Goal: Task Accomplishment & Management: Manage account settings

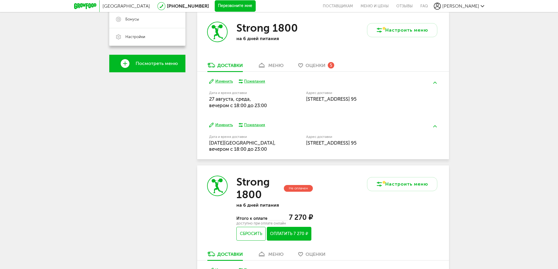
click at [222, 82] on button "Изменить" at bounding box center [221, 82] width 24 height 6
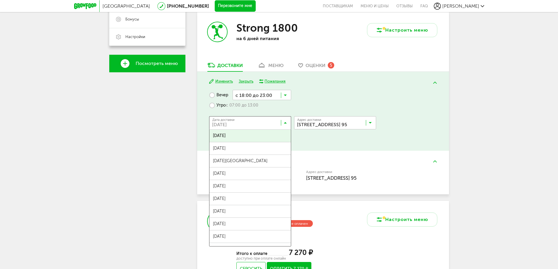
click at [267, 120] on input "Search for option" at bounding box center [251, 124] width 82 height 10
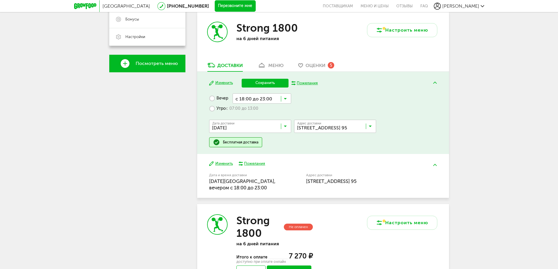
click at [258, 147] on span "[DATE]" at bounding box center [249, 152] width 81 height 12
click at [325, 130] on input "Search for option" at bounding box center [336, 128] width 82 height 10
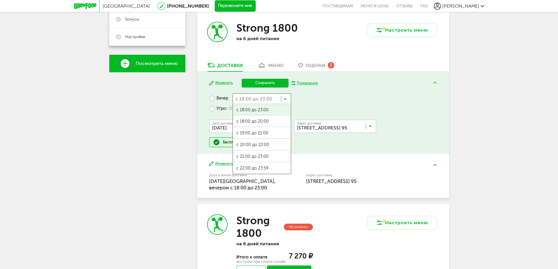
click at [263, 100] on input "Search for option" at bounding box center [261, 98] width 59 height 10
click at [259, 100] on input "Search for option" at bounding box center [261, 98] width 59 height 10
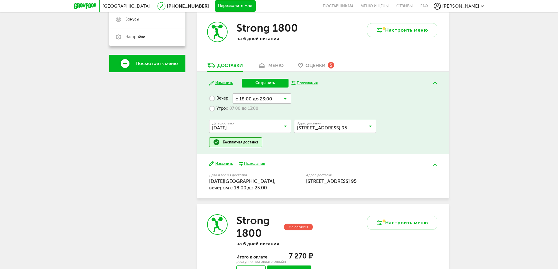
click at [222, 107] on label "Утро с 07:00 до 13:00" at bounding box center [233, 109] width 49 height 10
click at [266, 110] on input "Search for option" at bounding box center [260, 109] width 61 height 10
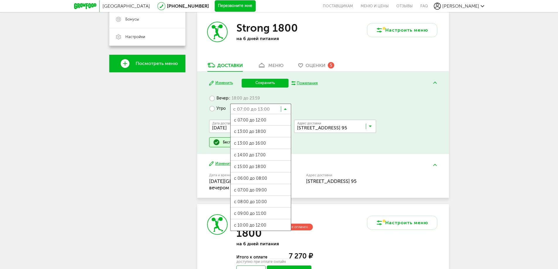
click at [263, 223] on ul "с 07:00 до 12:00 с 13:00 до 18:00 с 13:00 до 16:00 с 14:00 до 17:00 с 15:00 до …" at bounding box center [260, 172] width 61 height 117
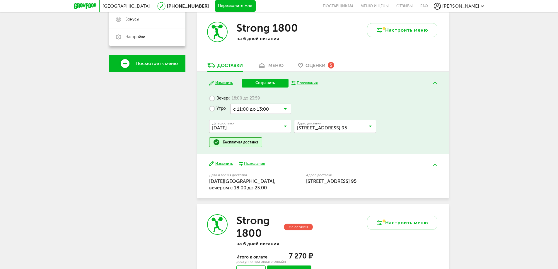
click at [261, 84] on button "Сохранить" at bounding box center [264, 83] width 47 height 9
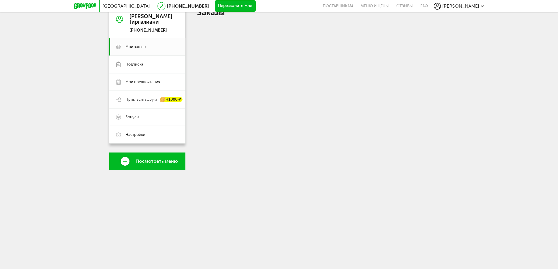
scroll to position [117, 0]
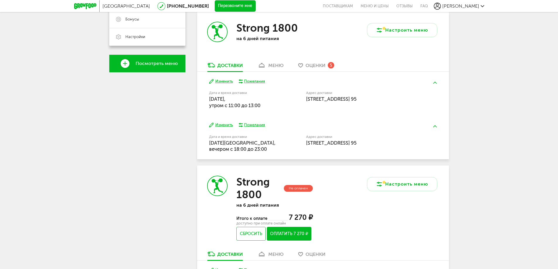
click at [226, 125] on button "Изменить" at bounding box center [221, 125] width 24 height 6
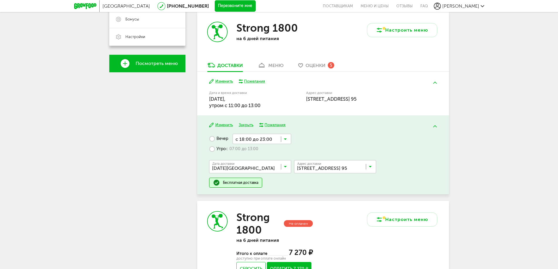
click at [238, 164] on input "Search for option" at bounding box center [251, 168] width 82 height 10
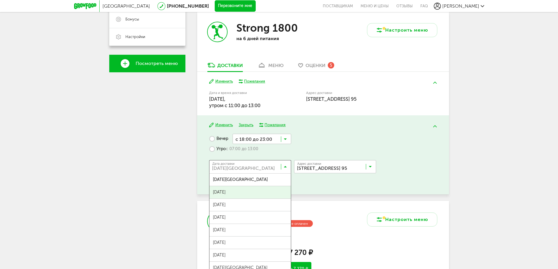
click at [237, 191] on span "[DATE]" at bounding box center [249, 192] width 81 height 12
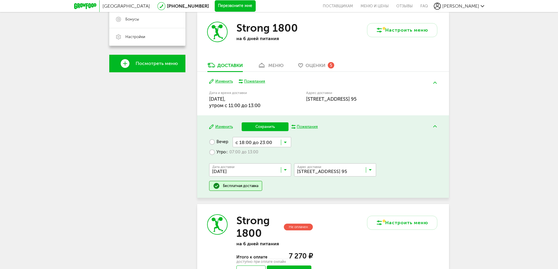
click at [265, 144] on input "Search for option" at bounding box center [261, 142] width 59 height 10
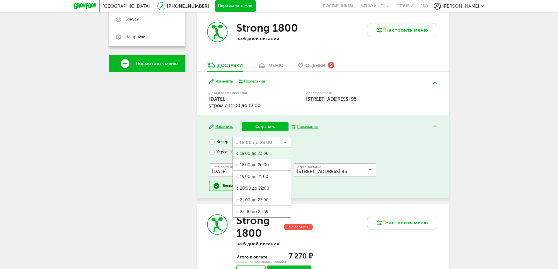
click at [209, 153] on label "Утро с 07:00 до 13:00" at bounding box center [233, 152] width 49 height 10
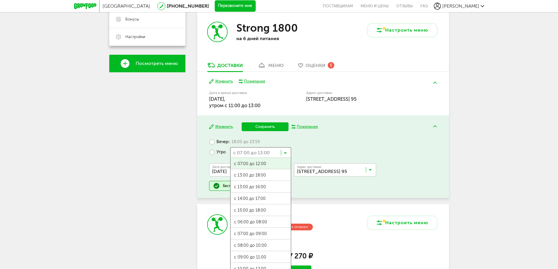
click at [259, 153] on input "Search for option" at bounding box center [260, 152] width 61 height 10
click at [254, 263] on ul "с 07:00 до 12:00 с 13:00 до 18:00 с 13:00 до 16:00 с 14:00 до 17:00 с 15:00 до …" at bounding box center [260, 215] width 61 height 117
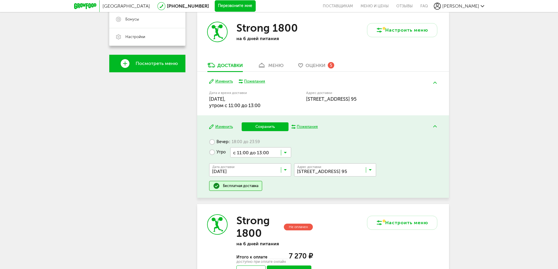
click at [359, 134] on div "Изменить Сохранить Пожелания Вечер с 18:00 до 23:59 Утро с 11:00 до 13:00 Загру…" at bounding box center [323, 156] width 252 height 82
drag, startPoint x: 262, startPoint y: 126, endPoint x: 254, endPoint y: 125, distance: 8.0
click at [263, 126] on button "Сохранить" at bounding box center [264, 126] width 47 height 9
